Goal: Navigation & Orientation: Find specific page/section

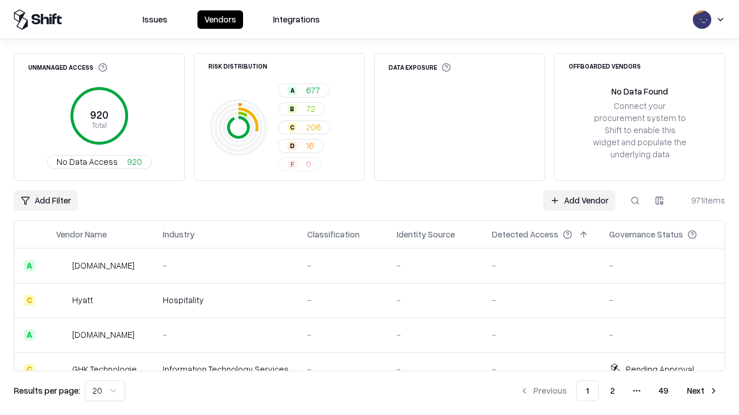
click at [105, 391] on html "Issues Vendors Integrations Unmanaged Access 920 Total No Data Access 920 Risk …" at bounding box center [369, 207] width 739 height 415
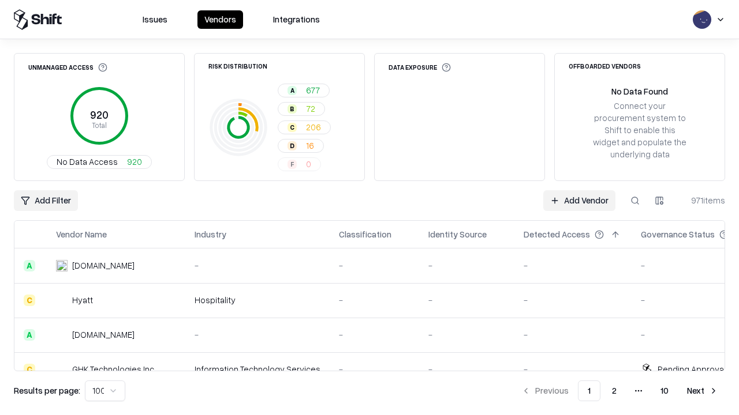
click at [702, 391] on button "Next" at bounding box center [702, 391] width 45 height 21
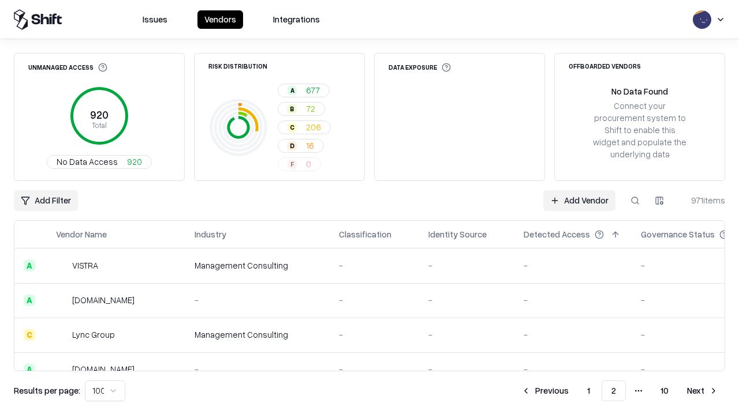
click at [702, 391] on button "Next" at bounding box center [702, 391] width 45 height 21
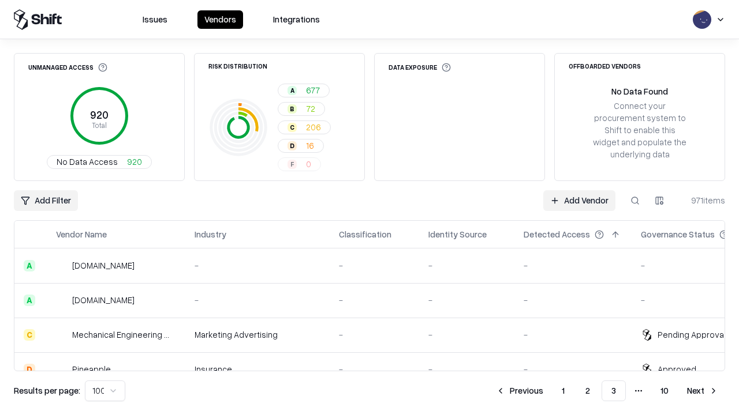
click at [702, 391] on button "Next" at bounding box center [702, 391] width 45 height 21
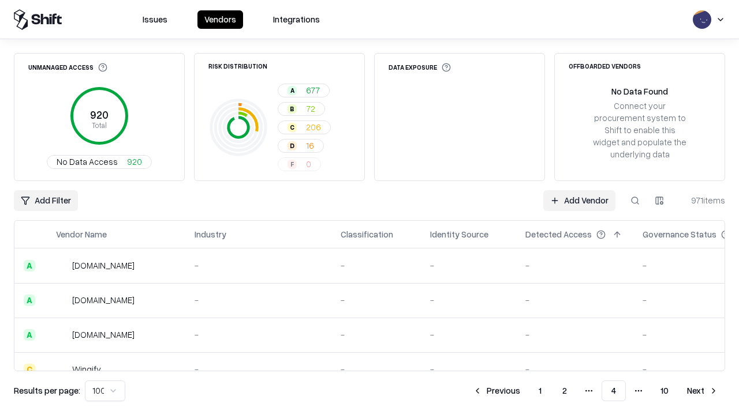
click at [702, 391] on button "Next" at bounding box center [702, 391] width 45 height 21
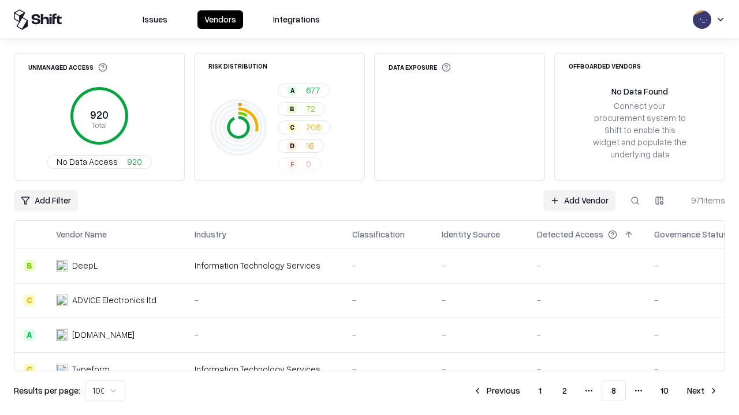
click at [702, 391] on button "Next" at bounding box center [702, 391] width 45 height 21
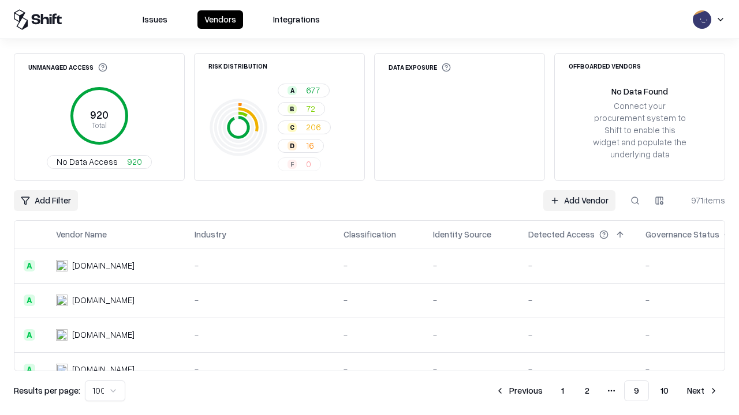
click at [702, 391] on button "Next" at bounding box center [702, 391] width 45 height 21
click at [545, 391] on button "Previous" at bounding box center [544, 391] width 61 height 21
click at [519, 391] on button "Previous" at bounding box center [518, 391] width 61 height 21
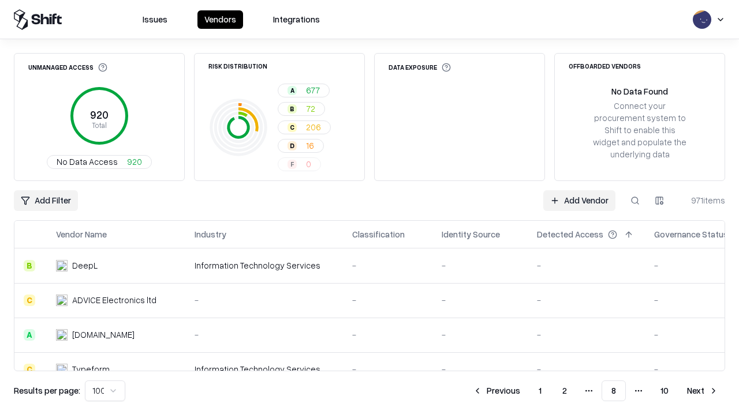
click at [496, 391] on button "Previous" at bounding box center [496, 391] width 61 height 21
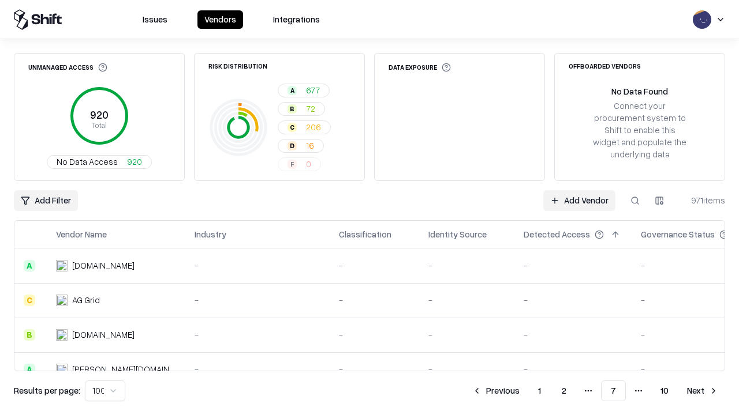
click at [496, 391] on button "Previous" at bounding box center [495, 391] width 61 height 21
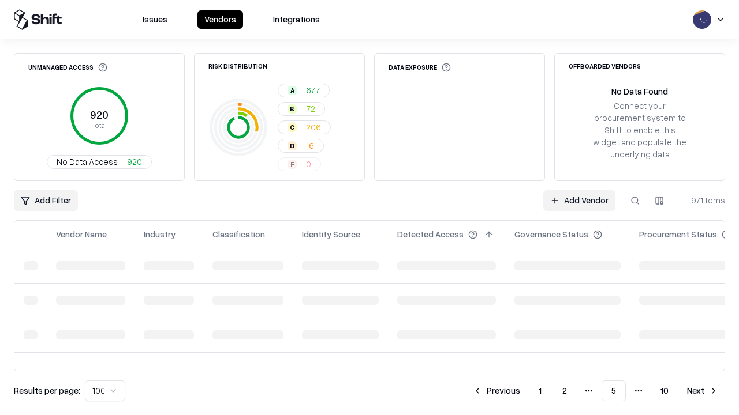
click at [496, 391] on button "Previous" at bounding box center [496, 391] width 61 height 21
